Goal: Transaction & Acquisition: Purchase product/service

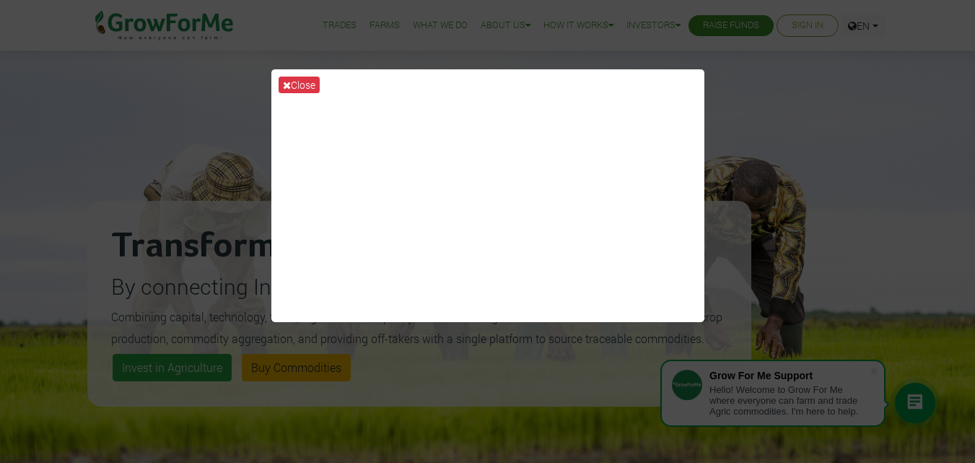
click at [772, 100] on div "Close" at bounding box center [487, 231] width 975 height 463
click at [303, 82] on button "Close" at bounding box center [299, 85] width 41 height 17
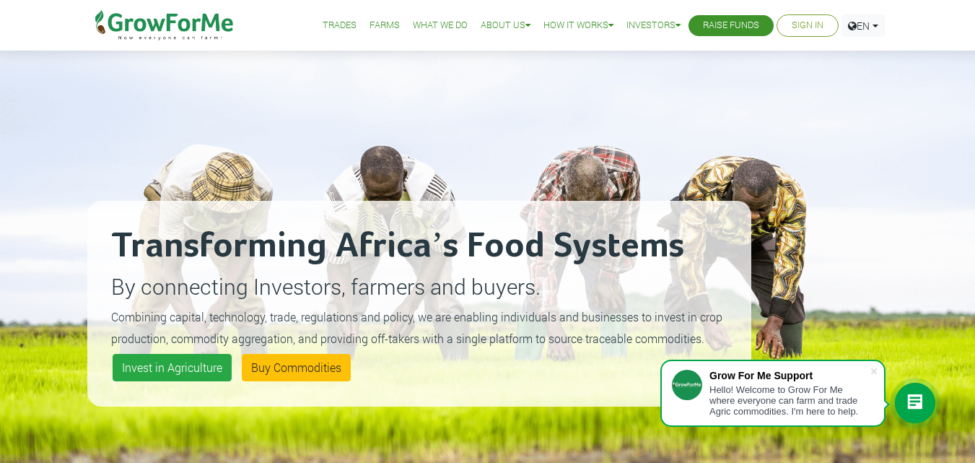
click at [275, 177] on div "Transforming Africa’s Food Systems By connecting Investors, farmers and buyers.…" at bounding box center [419, 303] width 664 height 463
click at [947, 223] on div "Transforming Africa’s Food Systems By connecting Investors, farmers and buyers.…" at bounding box center [487, 285] width 975 height 571
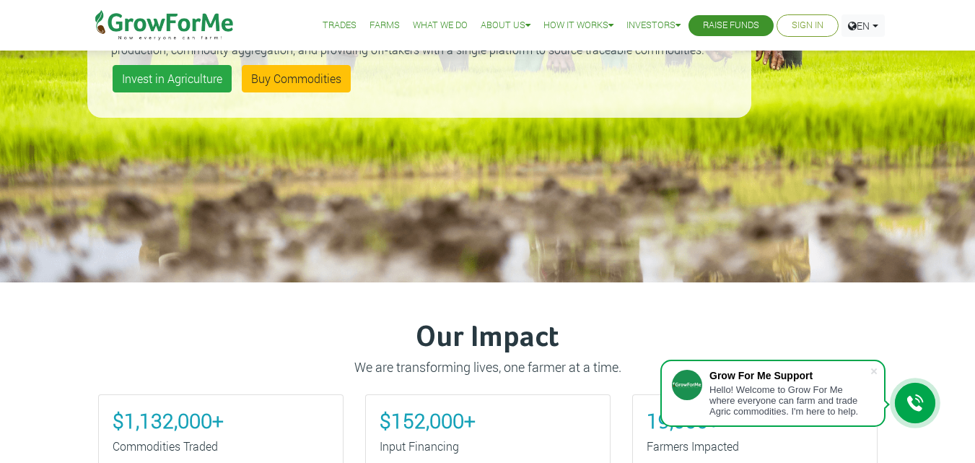
scroll to position [361, 0]
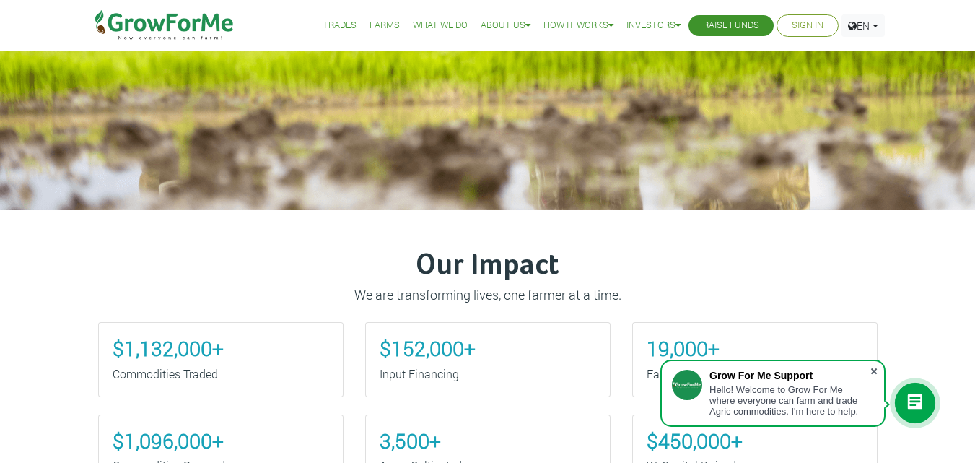
click at [867, 370] on span at bounding box center [874, 371] width 14 height 14
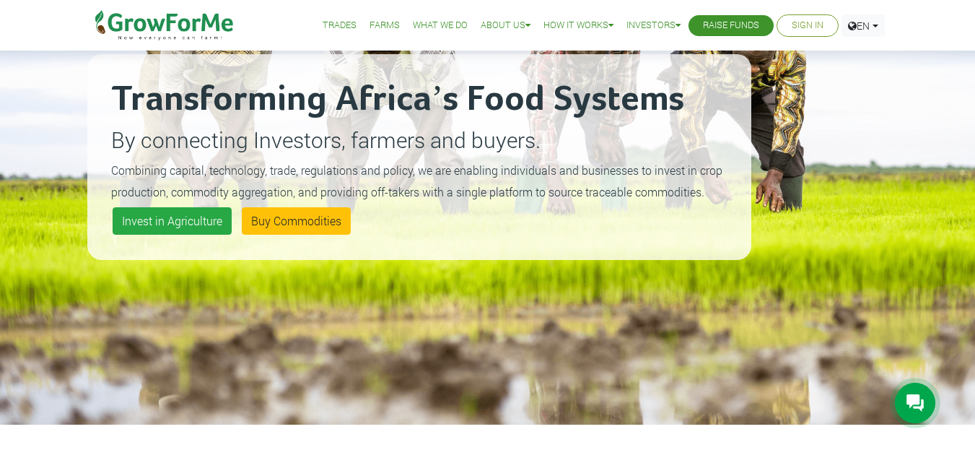
scroll to position [0, 0]
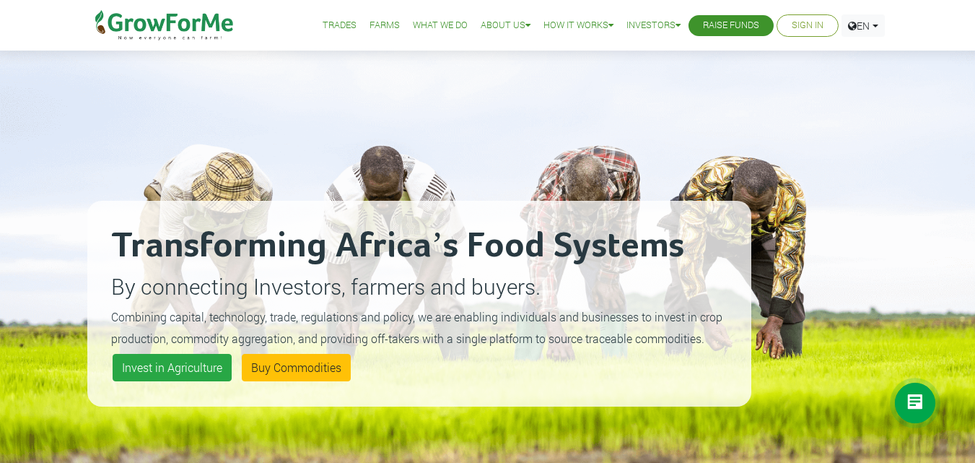
click at [390, 32] on li "Farms" at bounding box center [385, 25] width 40 height 51
click at [379, 30] on link "Farms" at bounding box center [385, 25] width 30 height 15
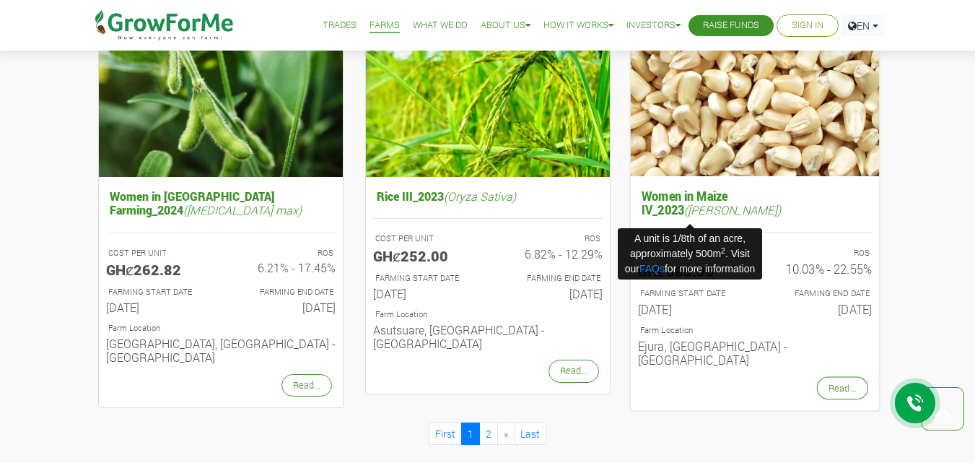
scroll to position [1588, 0]
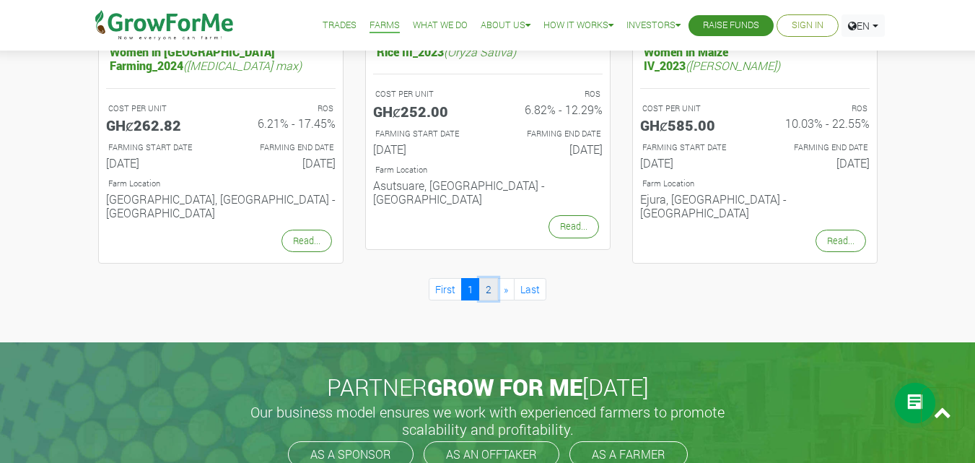
click at [481, 278] on link "2" at bounding box center [488, 289] width 19 height 22
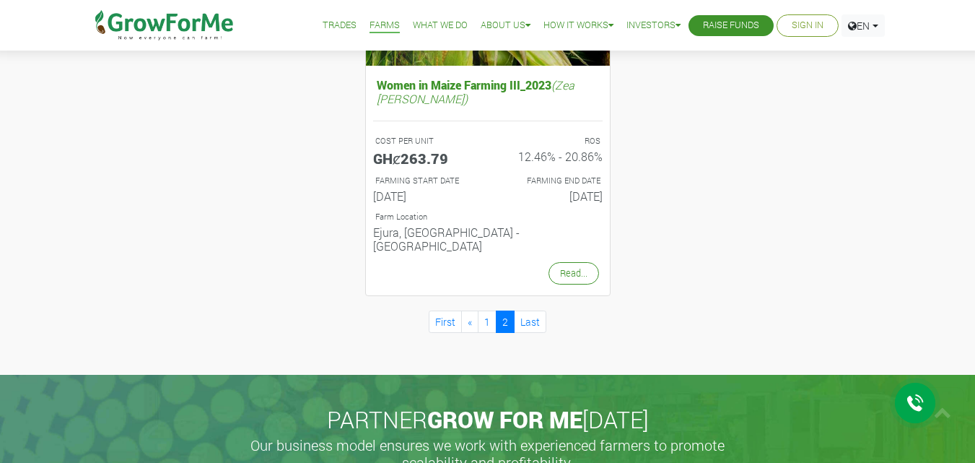
scroll to position [794, 0]
